Goal: Register for event/course

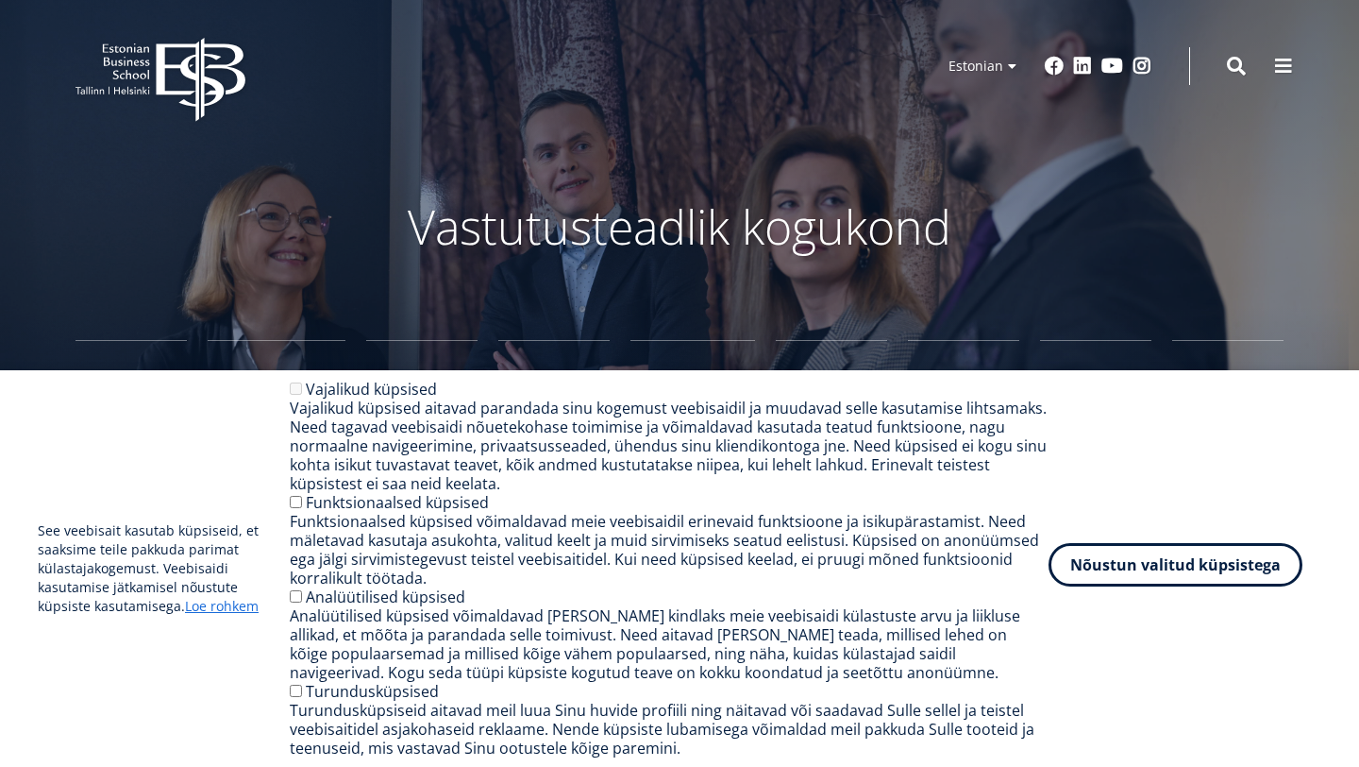
click at [1179, 580] on button "Nõustun valitud küpsistega" at bounding box center [1176, 564] width 254 height 43
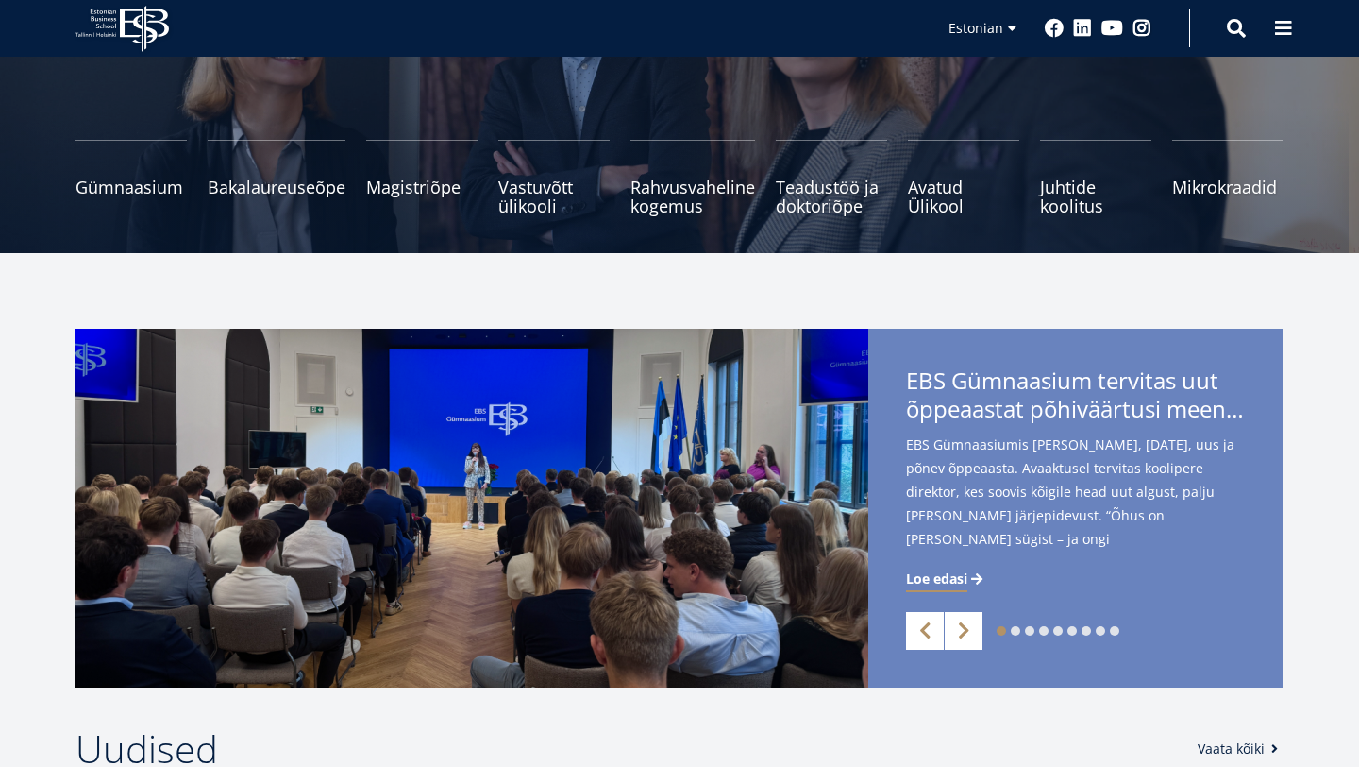
scroll to position [201, 0]
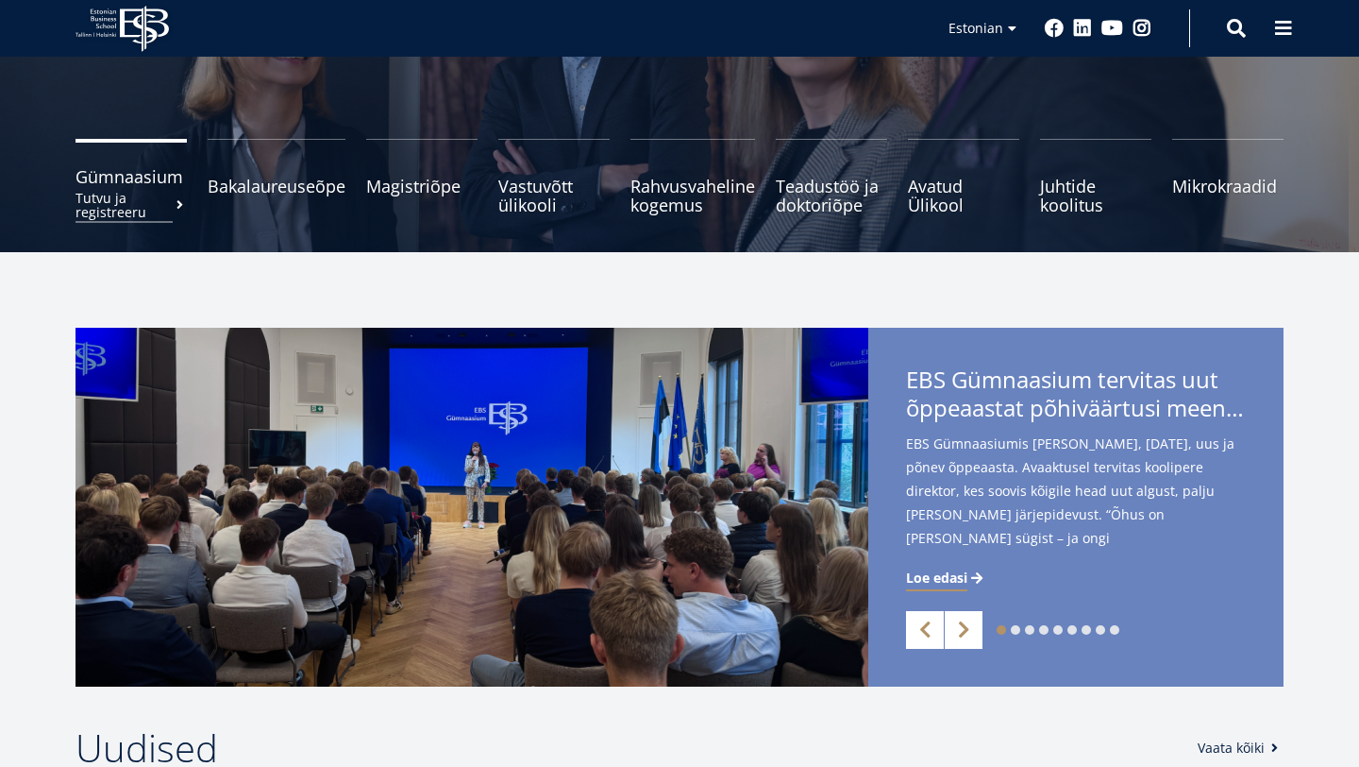
click at [145, 196] on small "Tutvu ja registreeru" at bounding box center [131, 205] width 111 height 28
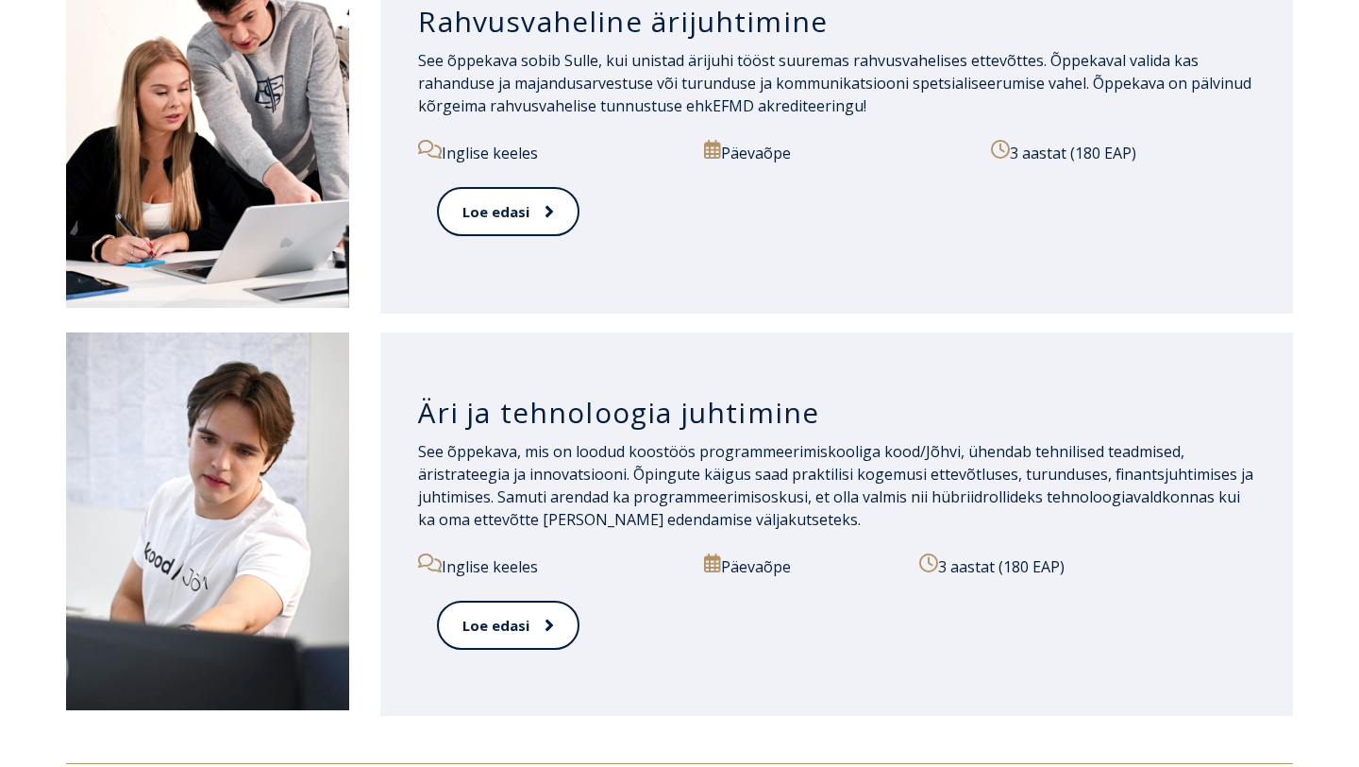
scroll to position [1896, 0]
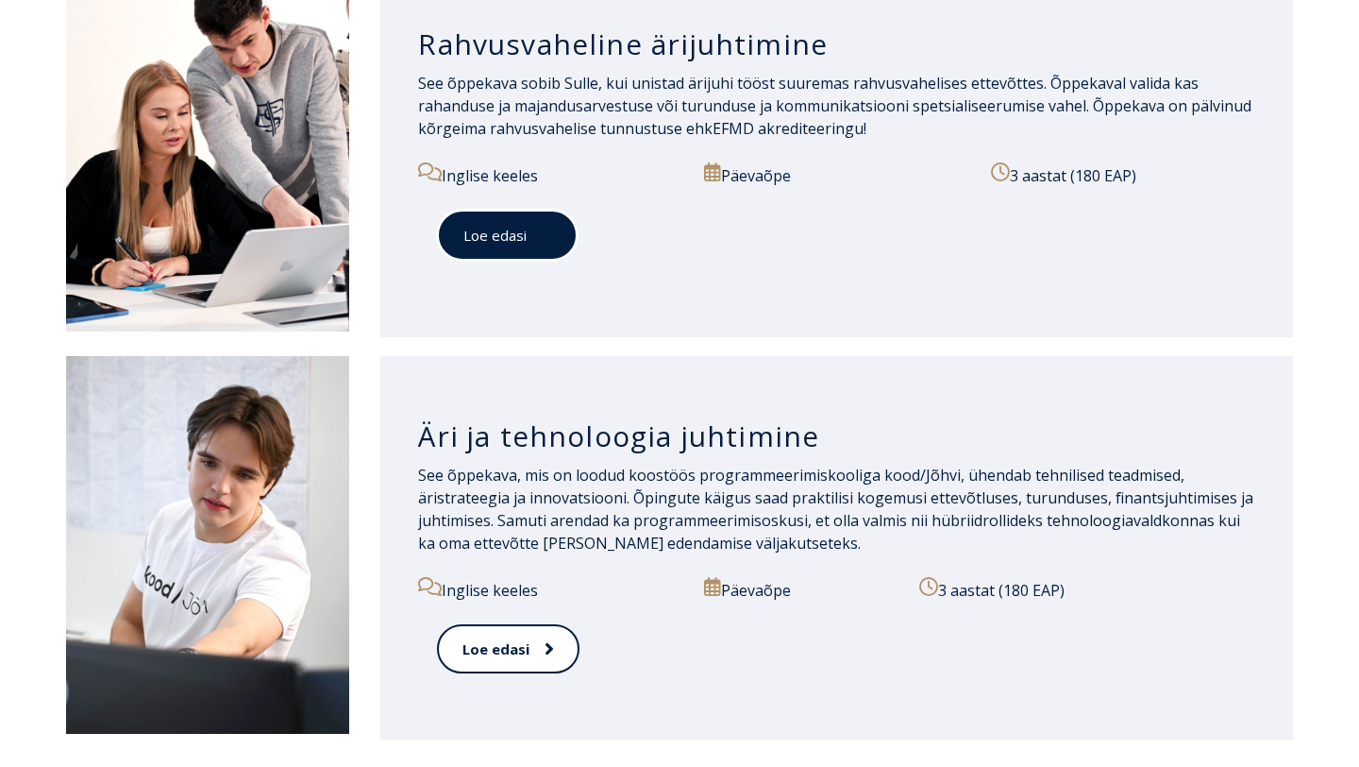
click at [517, 232] on link "Loe edasi" at bounding box center [507, 236] width 141 height 52
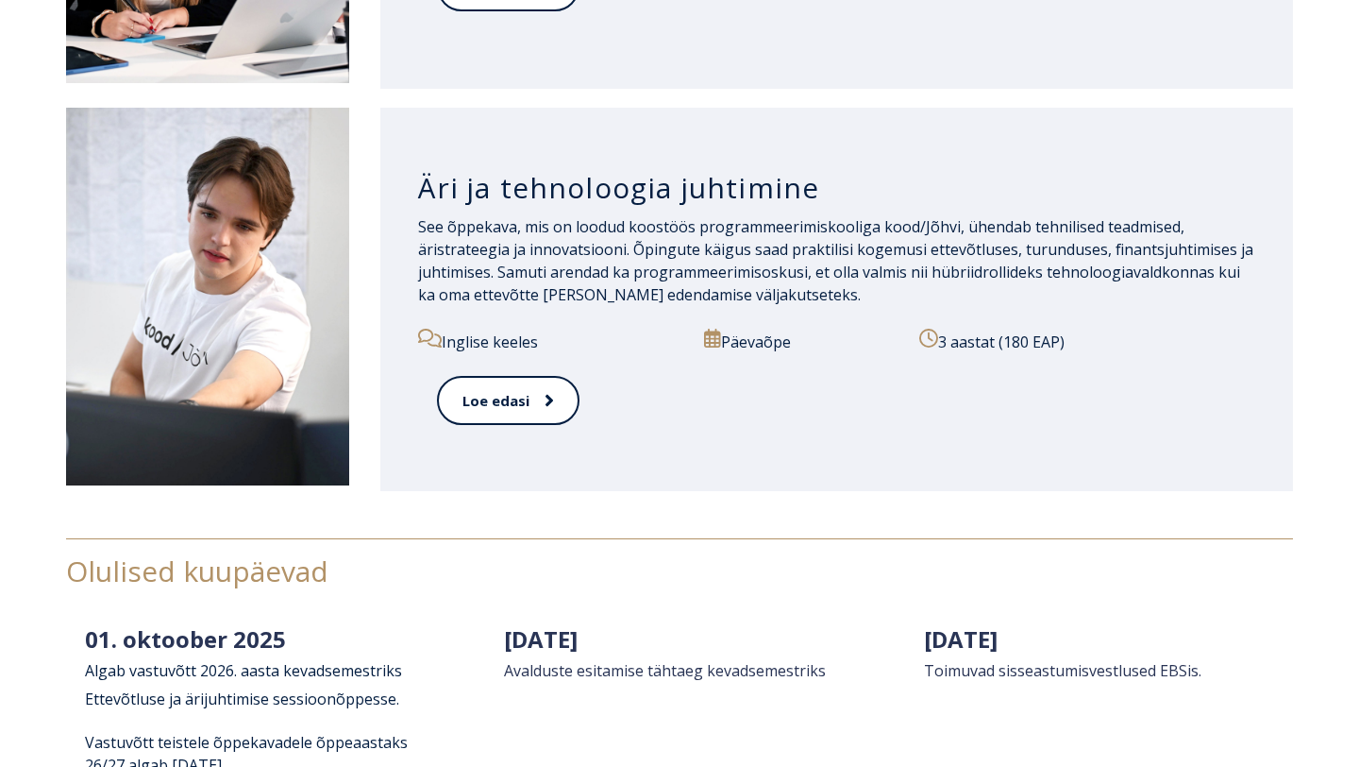
scroll to position [2193, 0]
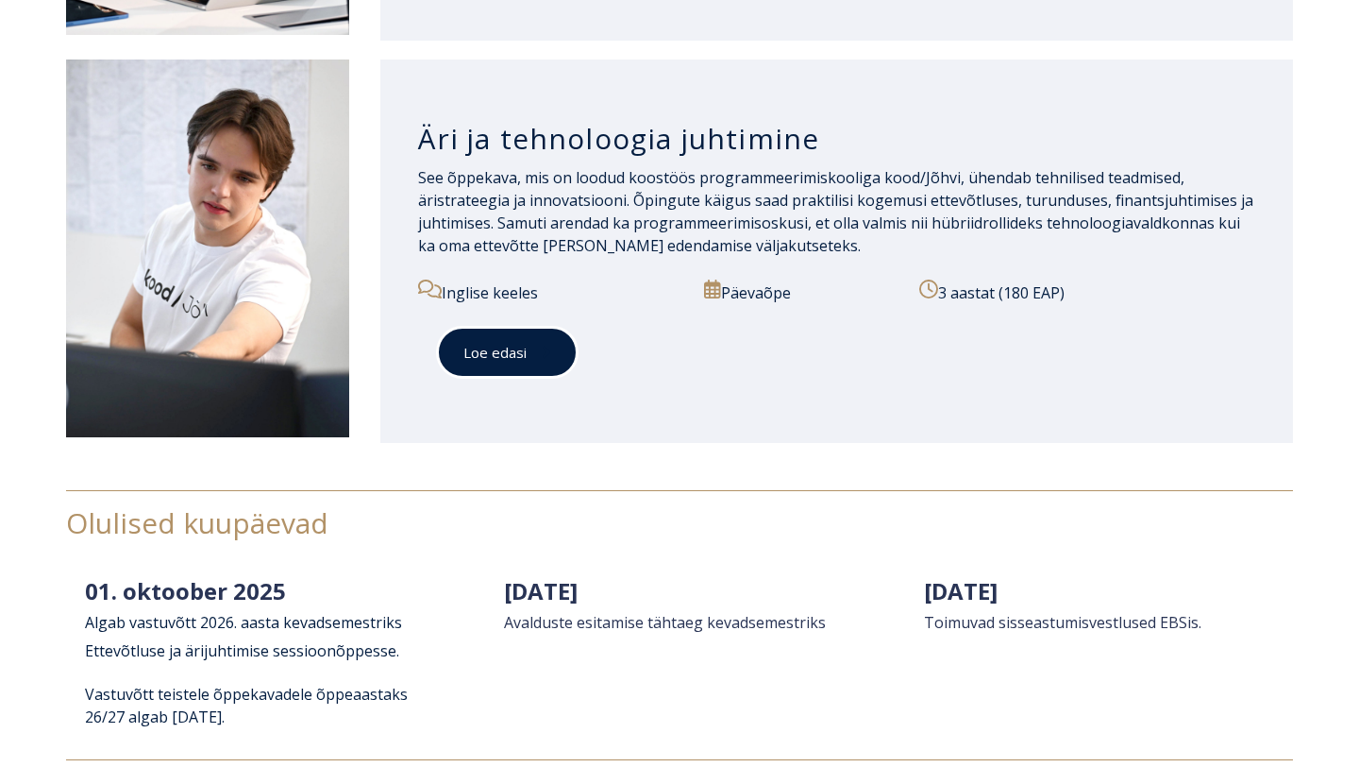
click at [542, 345] on icon at bounding box center [546, 352] width 9 height 19
